Goal: Find specific page/section: Find specific page/section

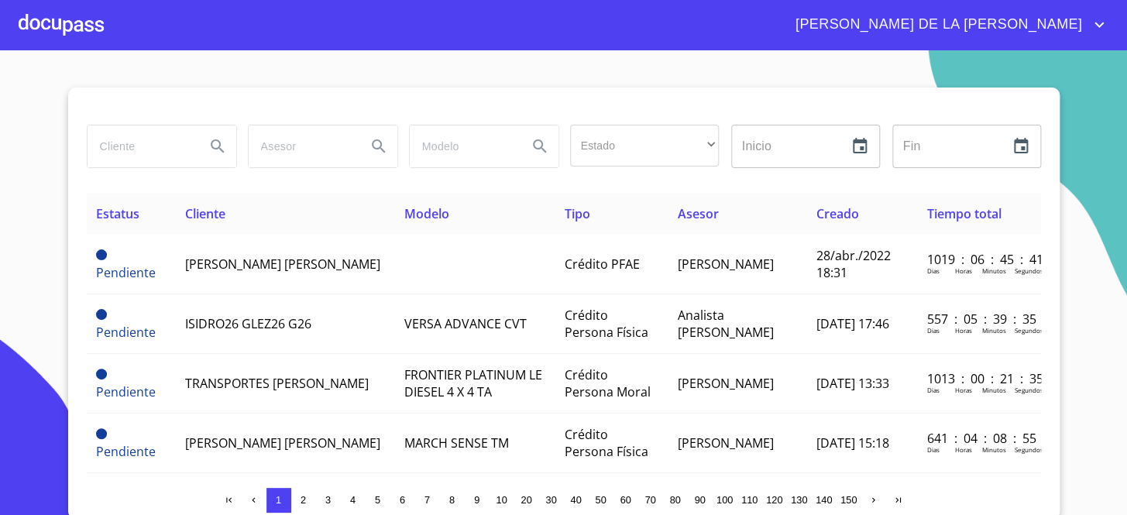
drag, startPoint x: 129, startPoint y: 142, endPoint x: 139, endPoint y: 126, distance: 19.1
click at [132, 143] on input "search" at bounding box center [140, 147] width 105 height 42
type input "GOMVA"
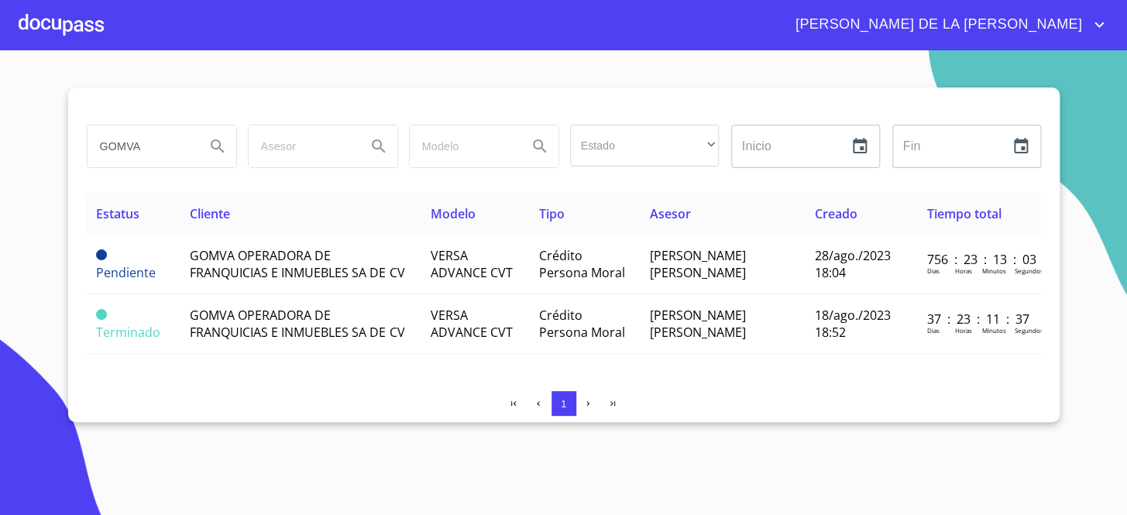
click at [83, 422] on div "GOMVA Estado ​ ​ Inicio ​ Fin ​ Estatus Cliente Modelo Tipo Asesor Creado Tiemp…" at bounding box center [564, 255] width 992 height 335
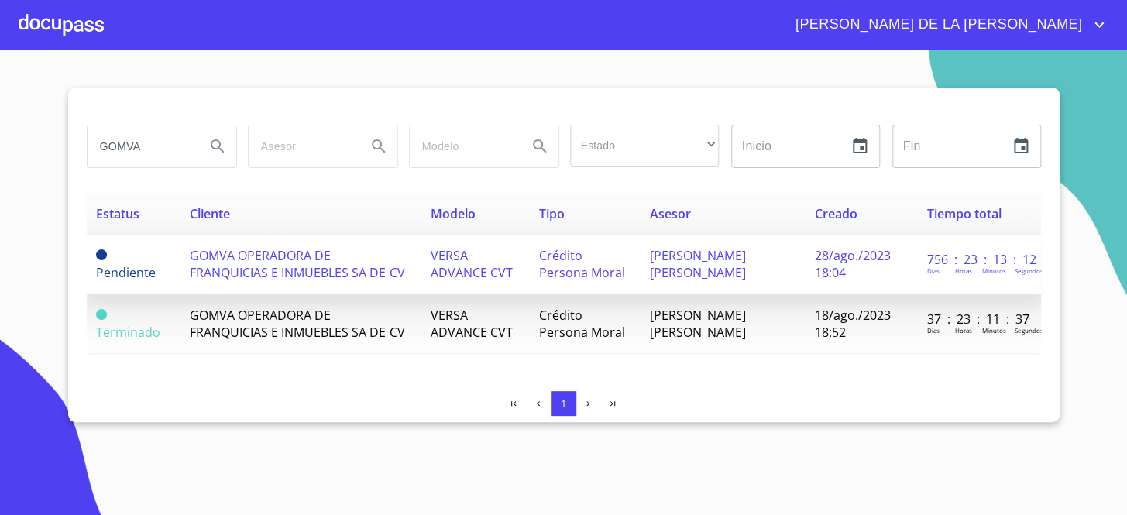
click at [421, 263] on td "GOMVA OPERADORA DE FRANQUICIAS E INMUEBLES SA DE CV" at bounding box center [301, 265] width 240 height 60
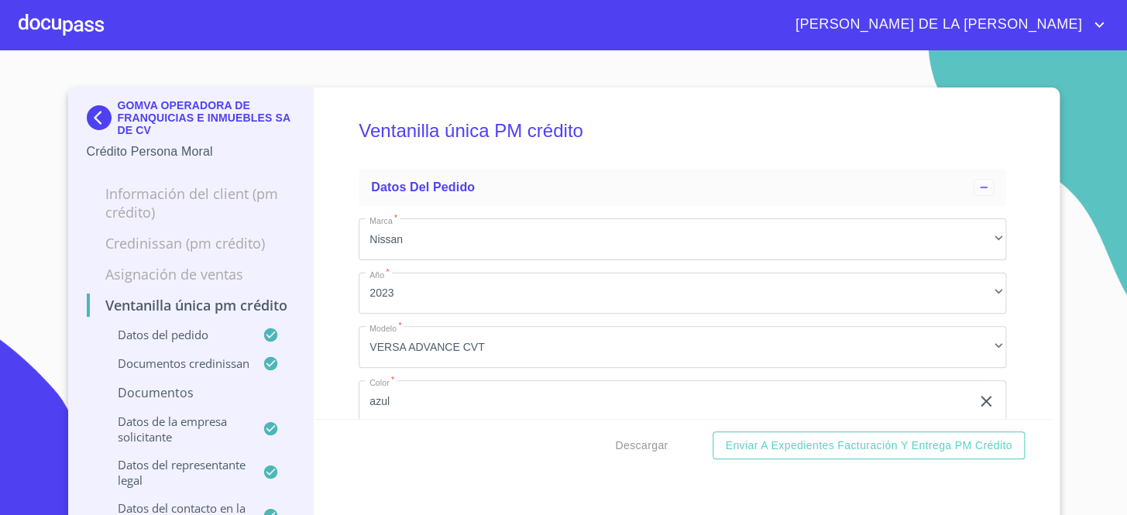
click at [87, 185] on p "Información del Client (PM crédito)" at bounding box center [191, 202] width 208 height 37
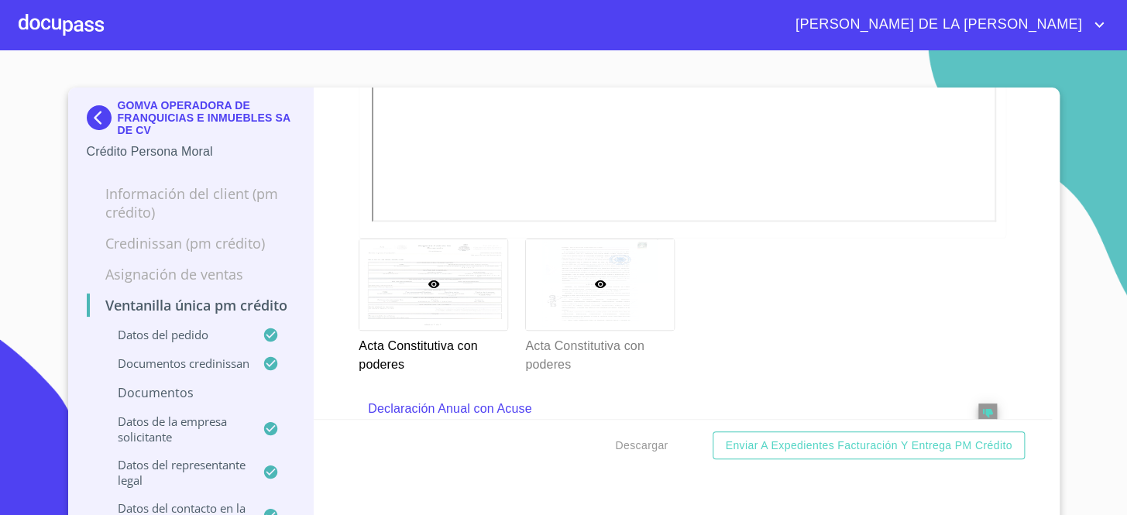
scroll to position [3522, 0]
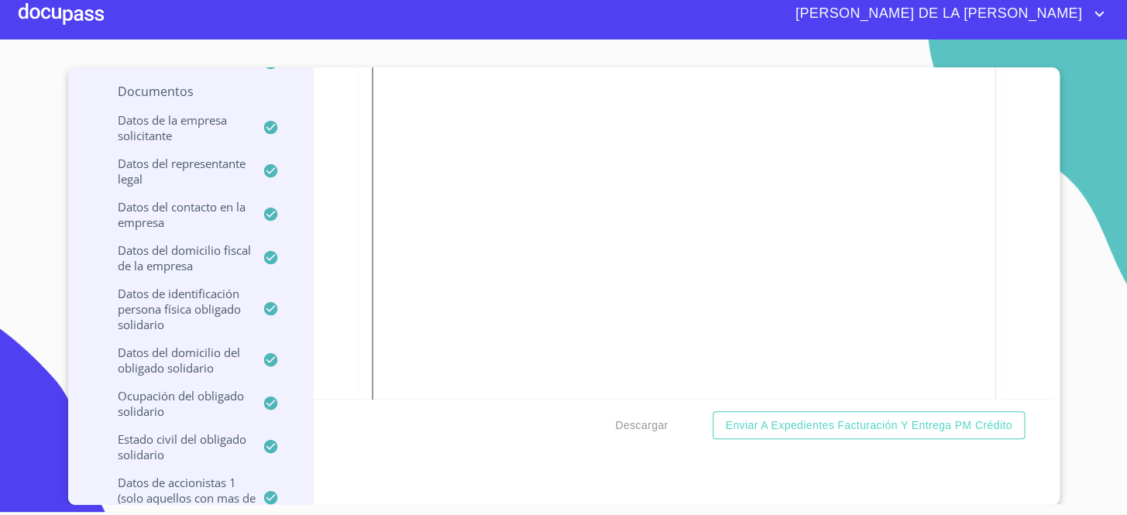
scroll to position [3971, 0]
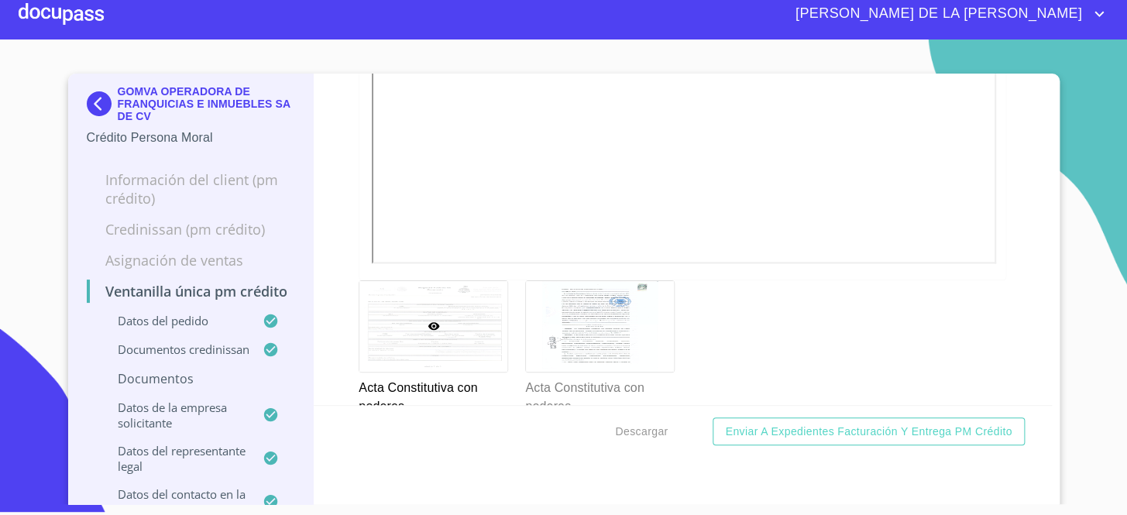
scroll to position [0, 0]
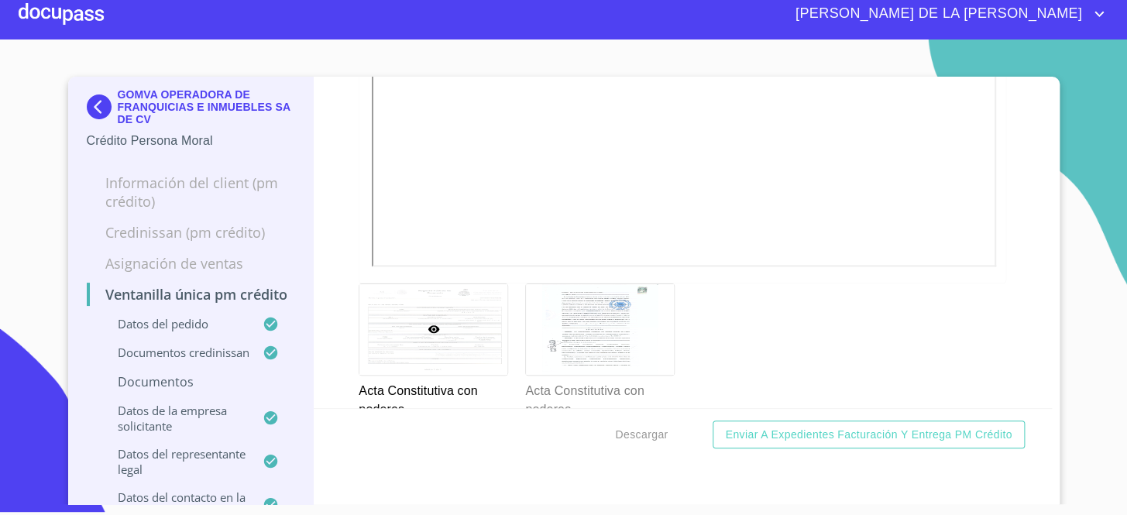
click at [89, 102] on img at bounding box center [102, 107] width 31 height 25
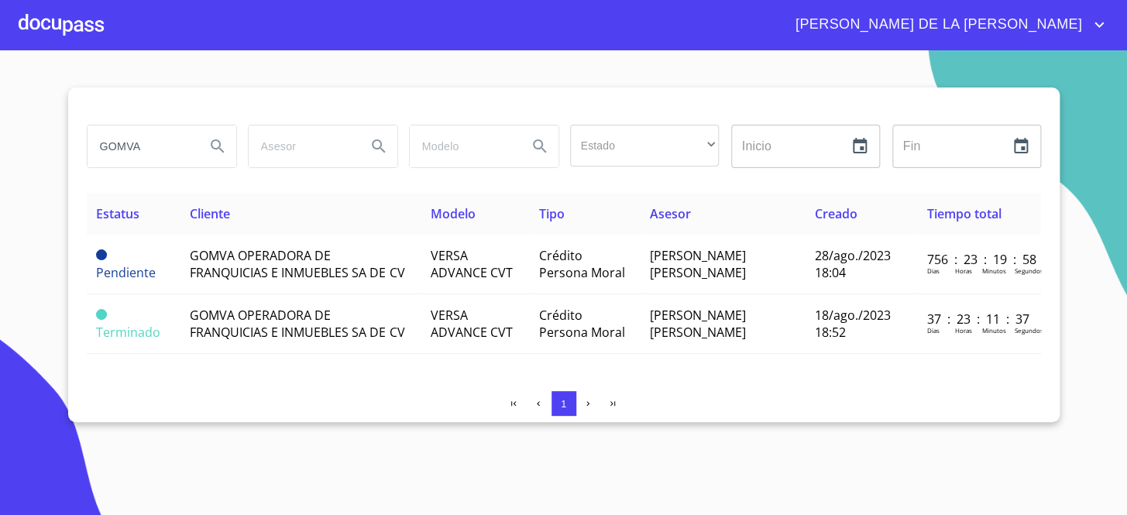
click at [183, 144] on input "GOMVA" at bounding box center [140, 147] width 105 height 42
click at [182, 144] on input "GOMVA" at bounding box center [140, 147] width 105 height 42
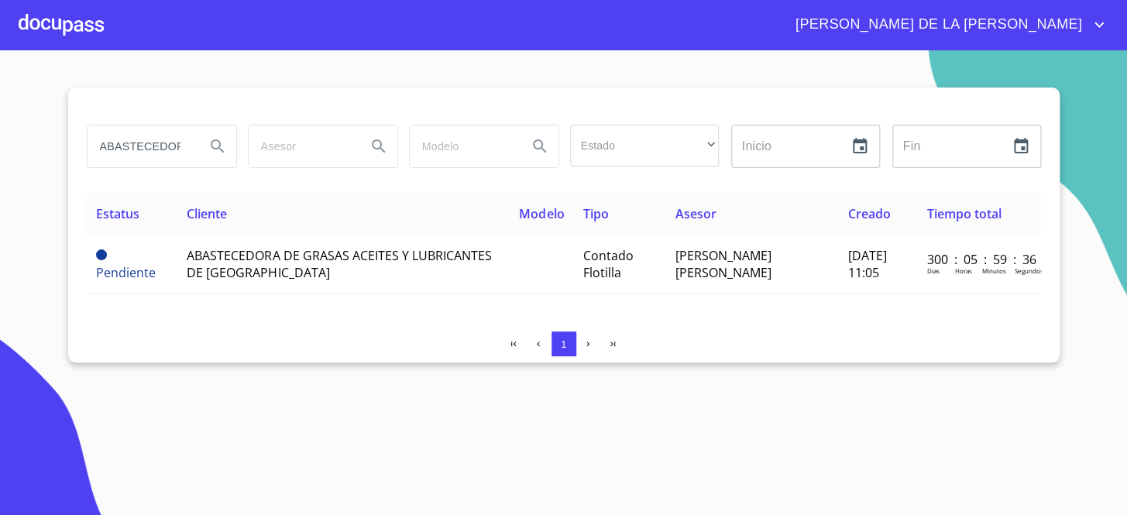
scroll to position [0, 33]
drag, startPoint x: 139, startPoint y: 150, endPoint x: 201, endPoint y: 152, distance: 62.0
click at [201, 152] on div "ABASTECEDORA DE" at bounding box center [162, 147] width 149 height 42
click at [169, 150] on input "ABASTECEDORA DE" at bounding box center [140, 147] width 105 height 42
drag, startPoint x: 174, startPoint y: 150, endPoint x: 190, endPoint y: 149, distance: 15.5
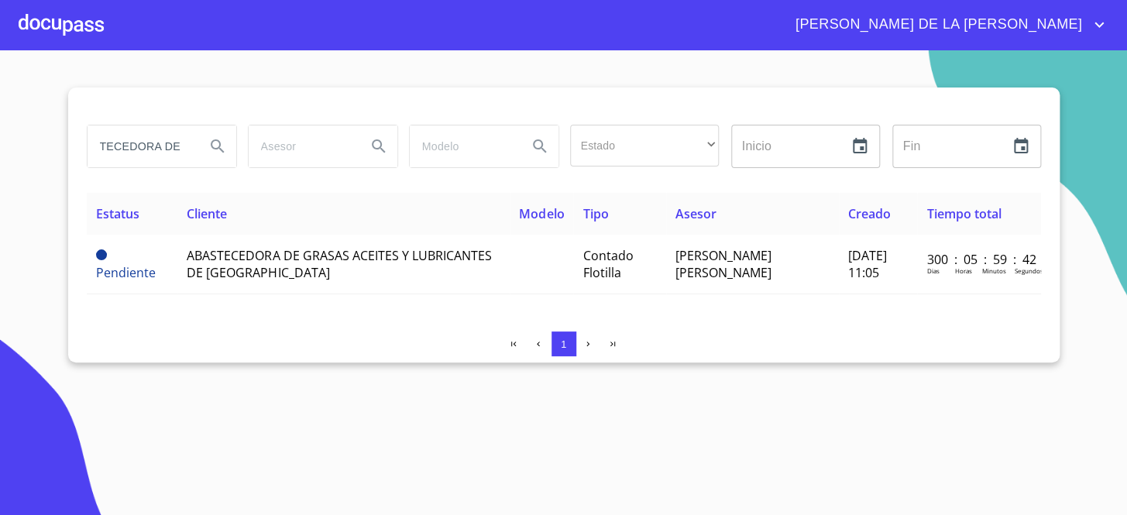
click at [189, 150] on input "ABASTECEDORA DE" at bounding box center [140, 147] width 105 height 42
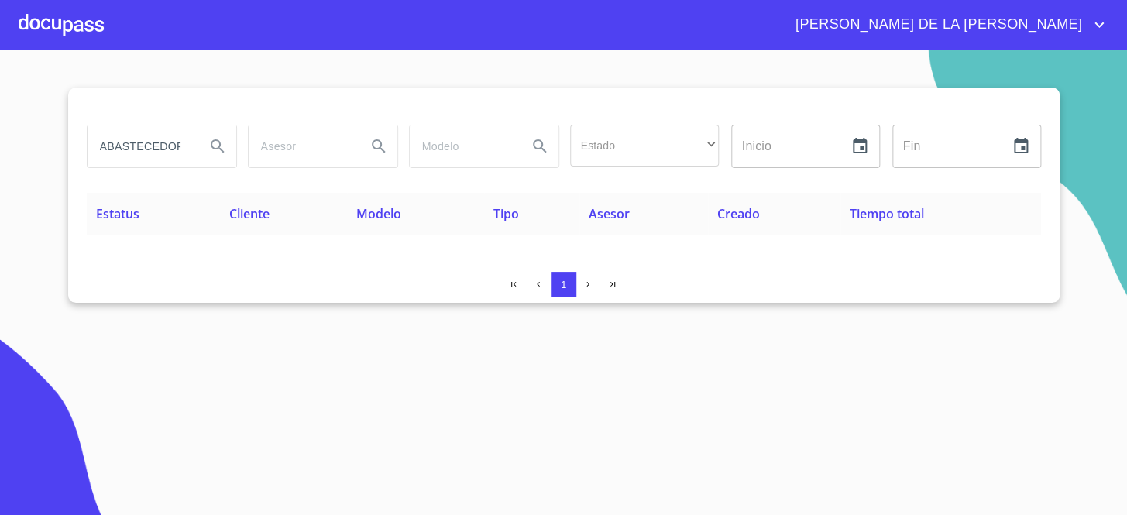
scroll to position [0, 0]
drag, startPoint x: 180, startPoint y: 142, endPoint x: 0, endPoint y: 139, distance: 179.8
click at [0, 139] on section "ABASTECEDORA DE P Estado ​ ​ Inicio ​ Fin ​ Estatus Cliente Modelo Tipo Asesor …" at bounding box center [563, 282] width 1127 height 465
click at [146, 273] on div "1" at bounding box center [564, 284] width 955 height 25
drag, startPoint x: 168, startPoint y: 147, endPoint x: 0, endPoint y: 156, distance: 168.4
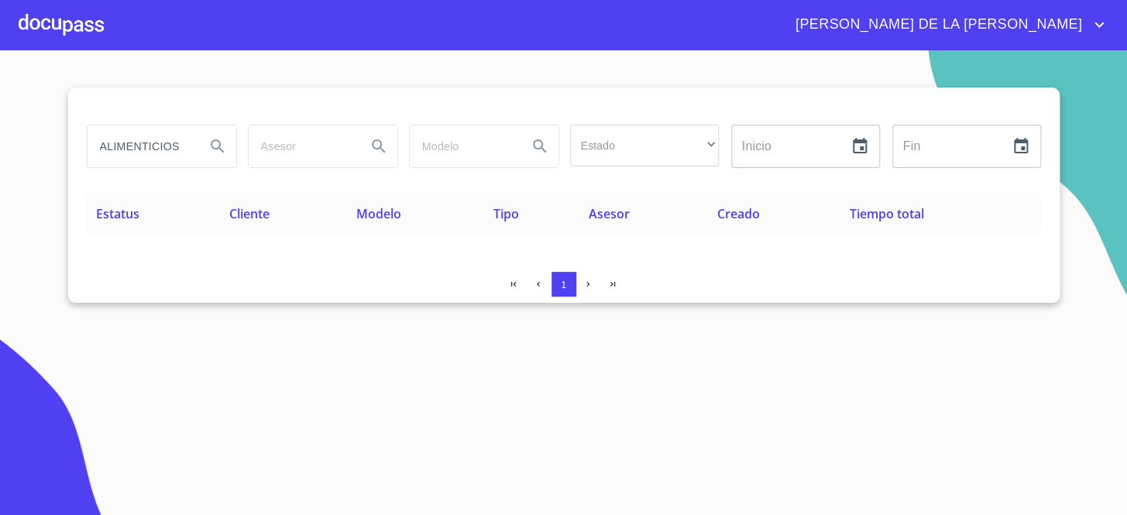
click at [0, 156] on section "ALIMENTICIOS ECO Estado ​ ​ Inicio ​ Fin ​ Estatus Cliente Modelo Tipo Asesor C…" at bounding box center [563, 282] width 1127 height 465
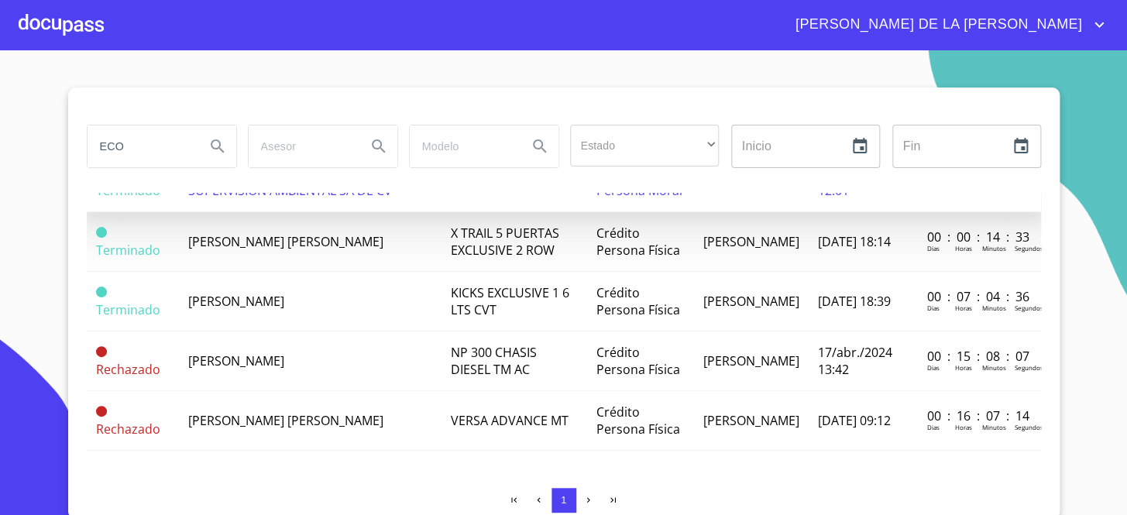
scroll to position [3, 0]
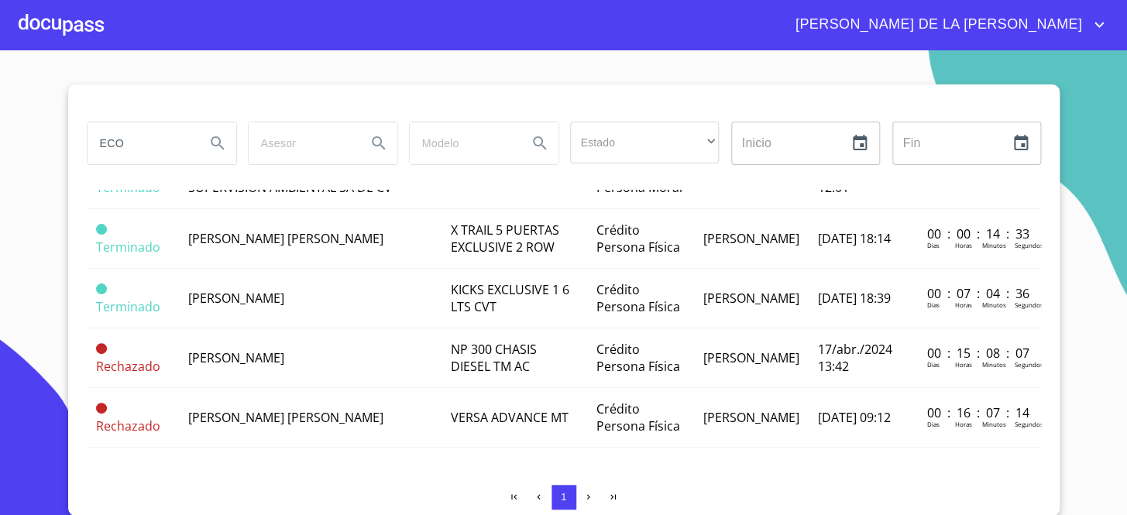
click at [367, 513] on div "1" at bounding box center [564, 500] width 955 height 31
drag, startPoint x: 167, startPoint y: 135, endPoint x: 0, endPoint y: 174, distance: 171.0
click at [0, 174] on section "ECO Estado ​ ​ Inicio ​ Fin ​ Estatus Cliente Modelo Tipo Asesor Creado Tiempo …" at bounding box center [563, 282] width 1127 height 465
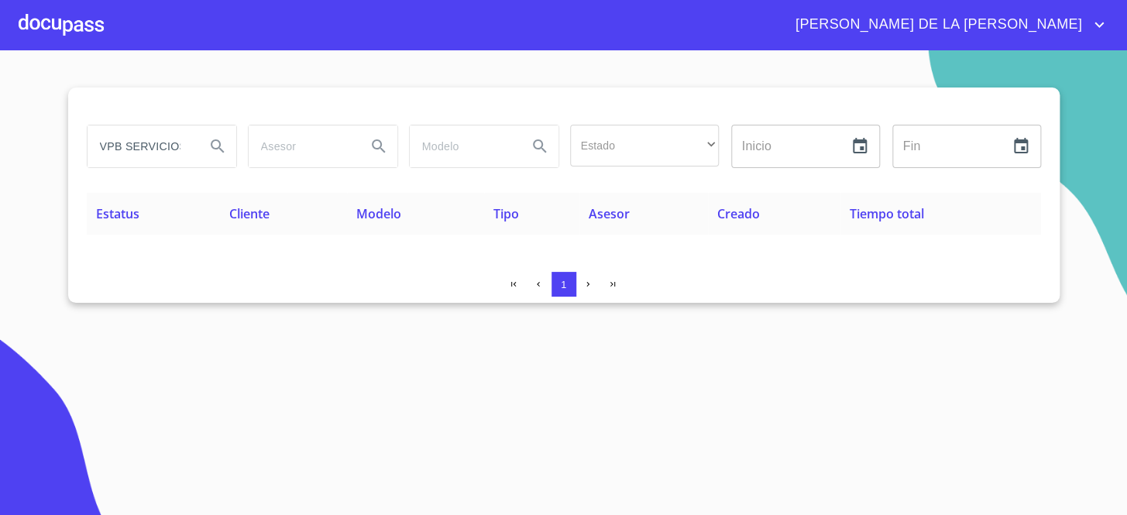
scroll to position [0, 6]
type input "VPB SERVICIOS"
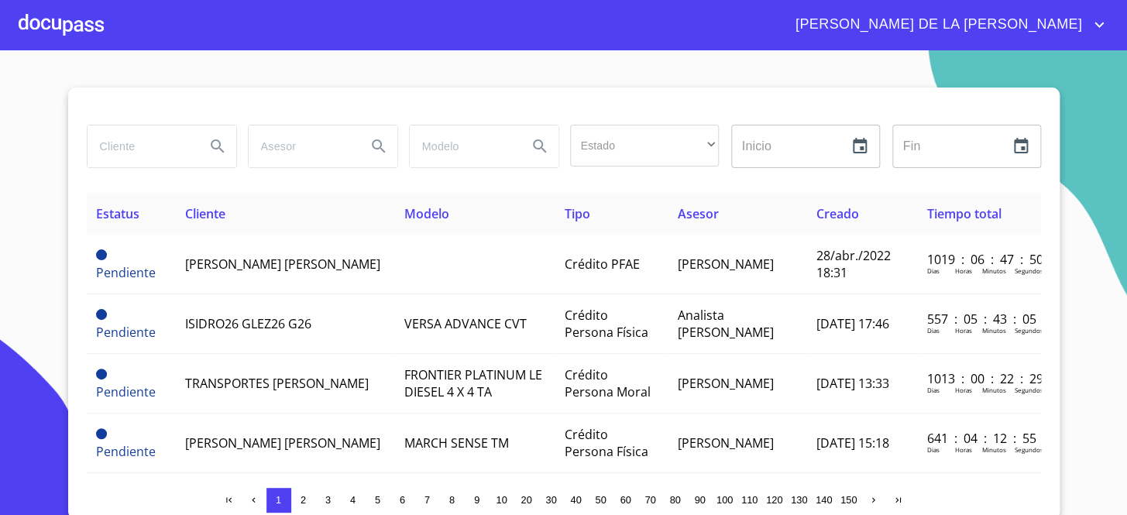
click at [136, 145] on input "search" at bounding box center [140, 147] width 105 height 42
type input "ABASTECEDORA DE P"
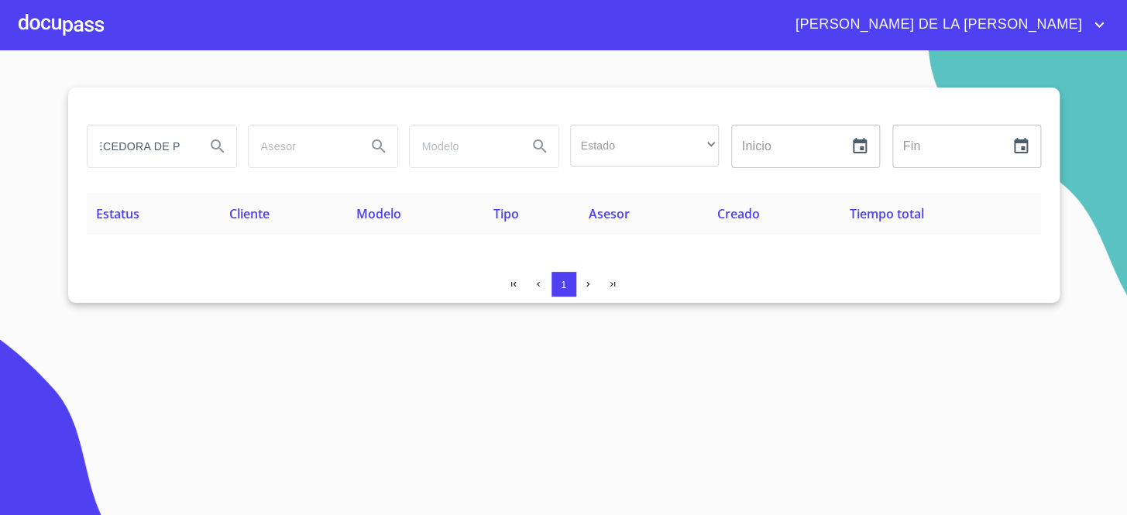
drag, startPoint x: 188, startPoint y: 143, endPoint x: 329, endPoint y: 154, distance: 142.2
click at [273, 150] on div "ABASTECEDORA DE P Estado ​ ​ Inicio ​ Fin ​" at bounding box center [564, 147] width 967 height 56
drag, startPoint x: 189, startPoint y: 150, endPoint x: 423, endPoint y: 149, distance: 234.0
click at [422, 148] on div "ABASTECEDORA DE P Estado ​ ​ Inicio ​ Fin ​" at bounding box center [564, 147] width 967 height 56
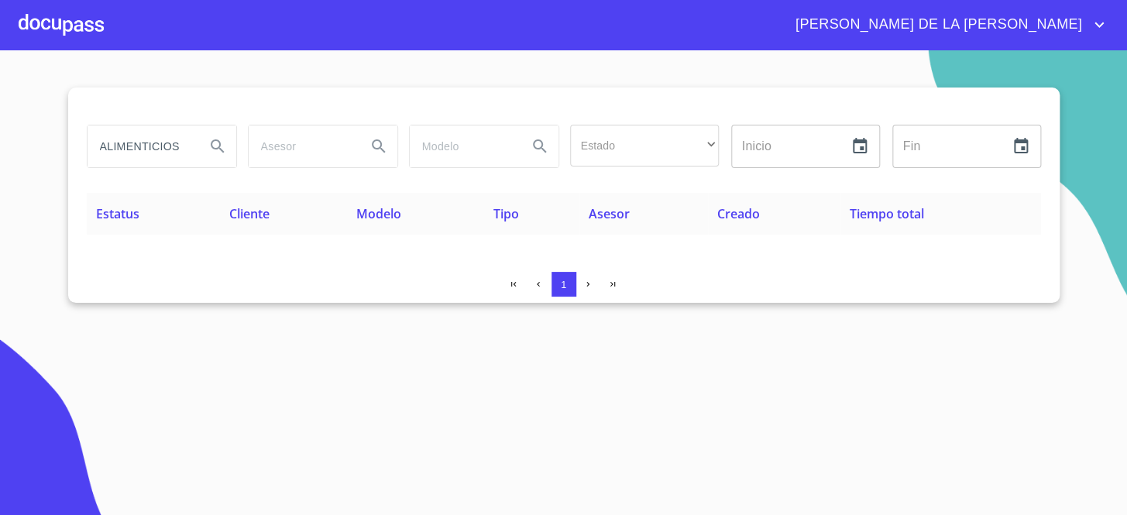
click at [277, 294] on div "1" at bounding box center [564, 284] width 955 height 25
click at [180, 146] on input "ALIMENTICIOS" at bounding box center [140, 147] width 105 height 42
click at [179, 146] on input "ALIMENTICIOS" at bounding box center [140, 147] width 105 height 42
type input "VPB"
